Goal: Task Accomplishment & Management: Use online tool/utility

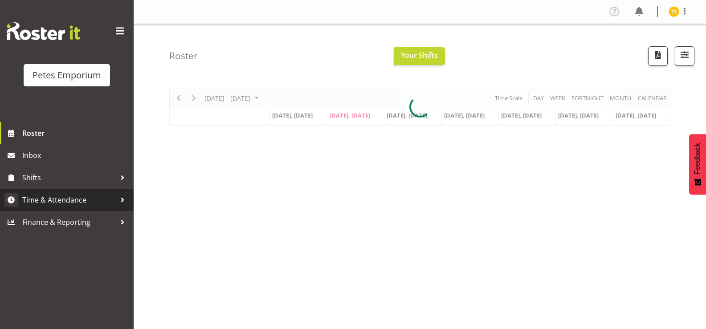
click at [38, 199] on span "Time & Attendance" at bounding box center [69, 199] width 94 height 13
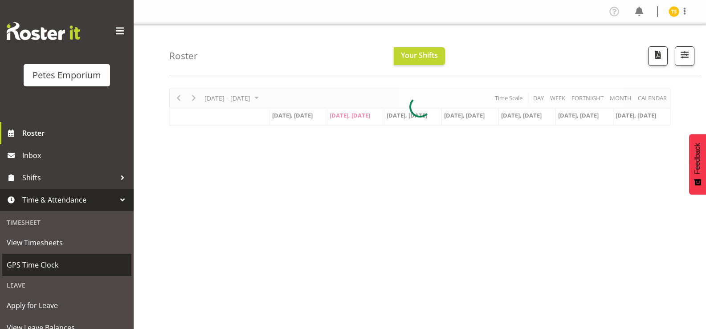
click at [41, 256] on link "GPS Time Clock" at bounding box center [66, 265] width 129 height 22
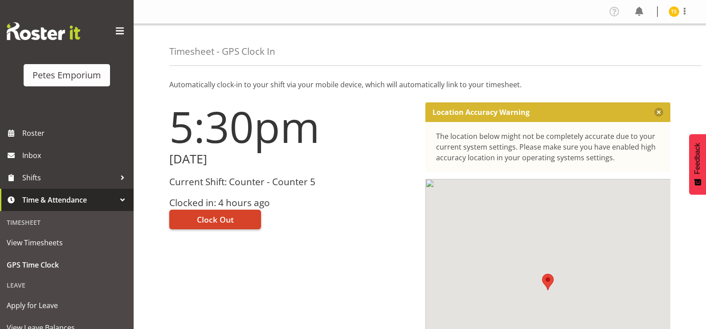
click at [219, 229] on button "Clock Out" at bounding box center [215, 220] width 92 height 20
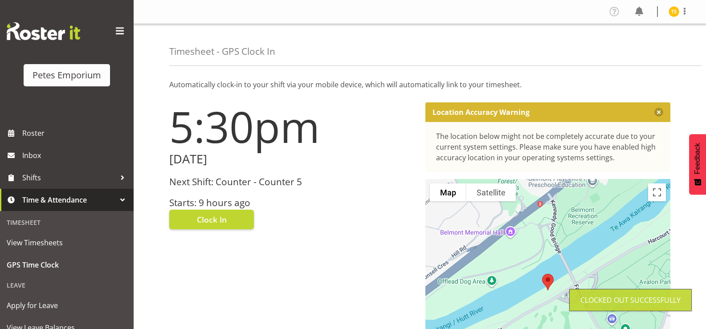
click at [669, 10] on img at bounding box center [673, 11] width 11 height 11
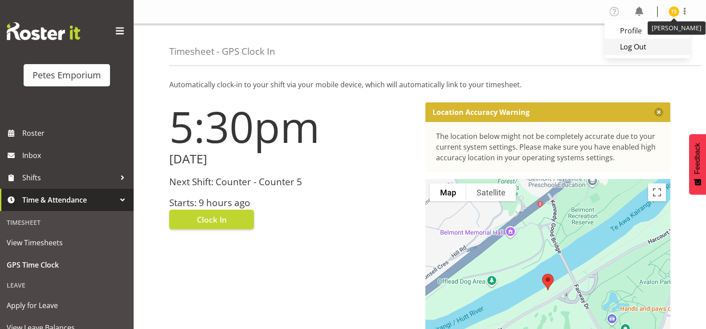
click at [639, 49] on link "Log Out" at bounding box center [646, 47] width 85 height 16
